Goal: Task Accomplishment & Management: Manage account settings

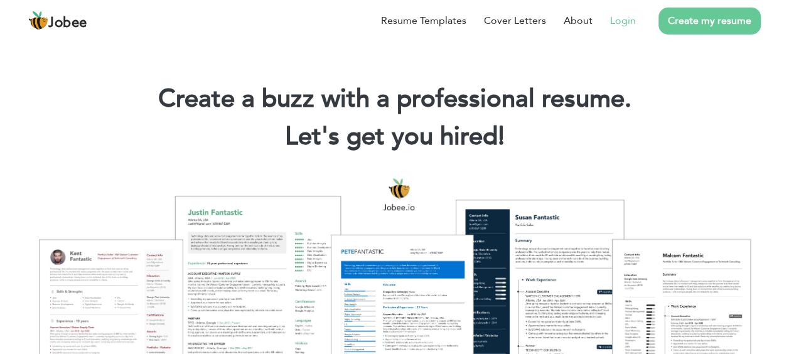
click at [617, 22] on link "Login" at bounding box center [623, 20] width 26 height 15
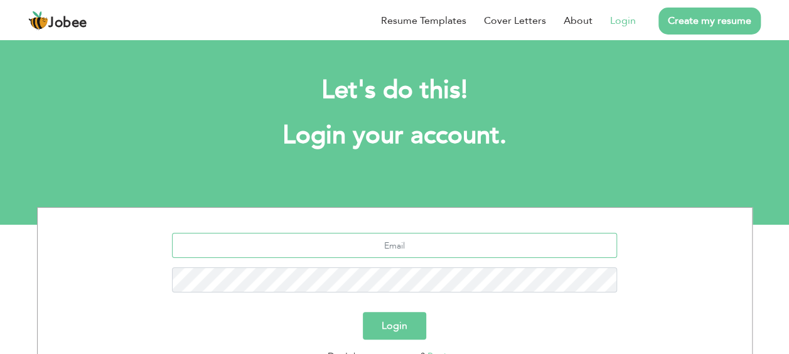
click at [398, 247] on input "text" at bounding box center [394, 245] width 445 height 25
type input "ghulammadina2016@gmail.com"
click at [410, 266] on div "ghulammadina2016@gmail.com" at bounding box center [395, 267] width 696 height 69
click at [363, 312] on button "Login" at bounding box center [394, 326] width 63 height 28
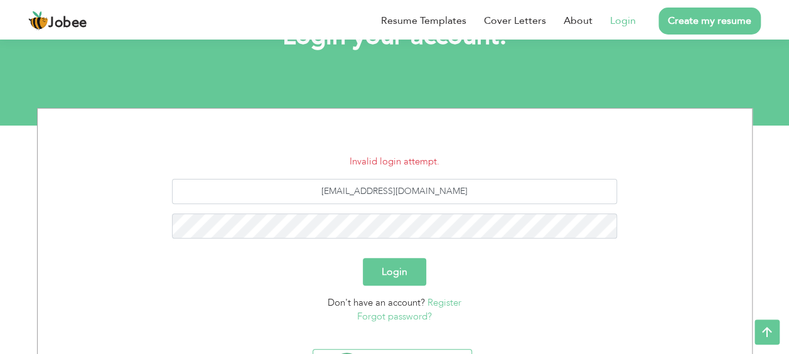
scroll to position [167, 0]
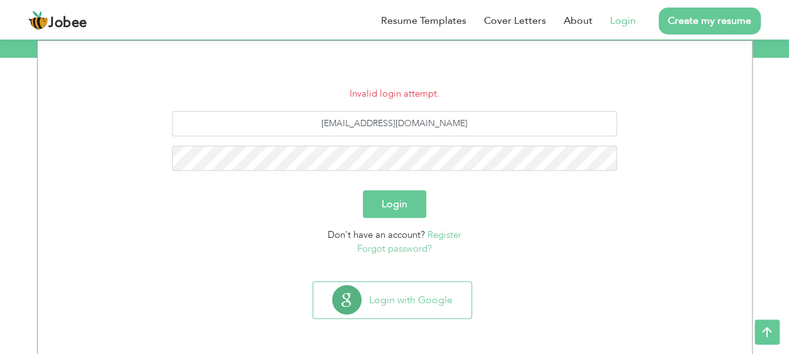
click at [408, 251] on link "Forgot password?" at bounding box center [394, 248] width 75 height 13
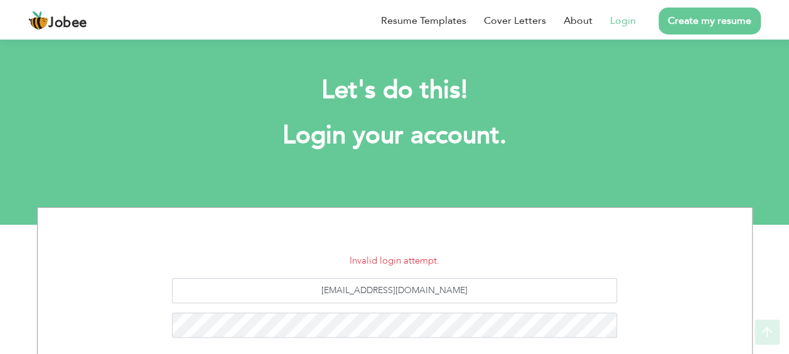
scroll to position [167, 0]
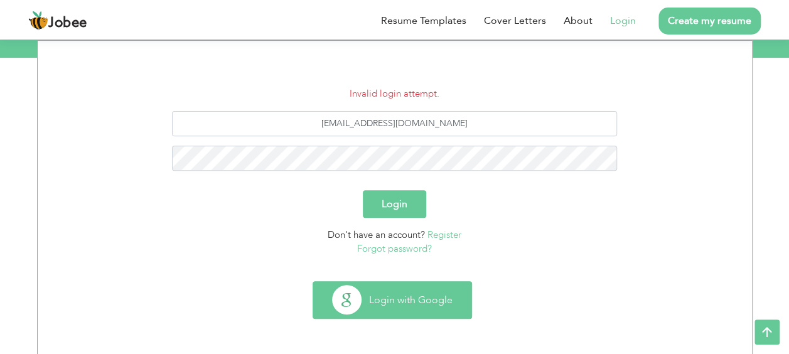
click at [430, 301] on button "Login with Google" at bounding box center [392, 300] width 158 height 36
